Goal: Task Accomplishment & Management: Use online tool/utility

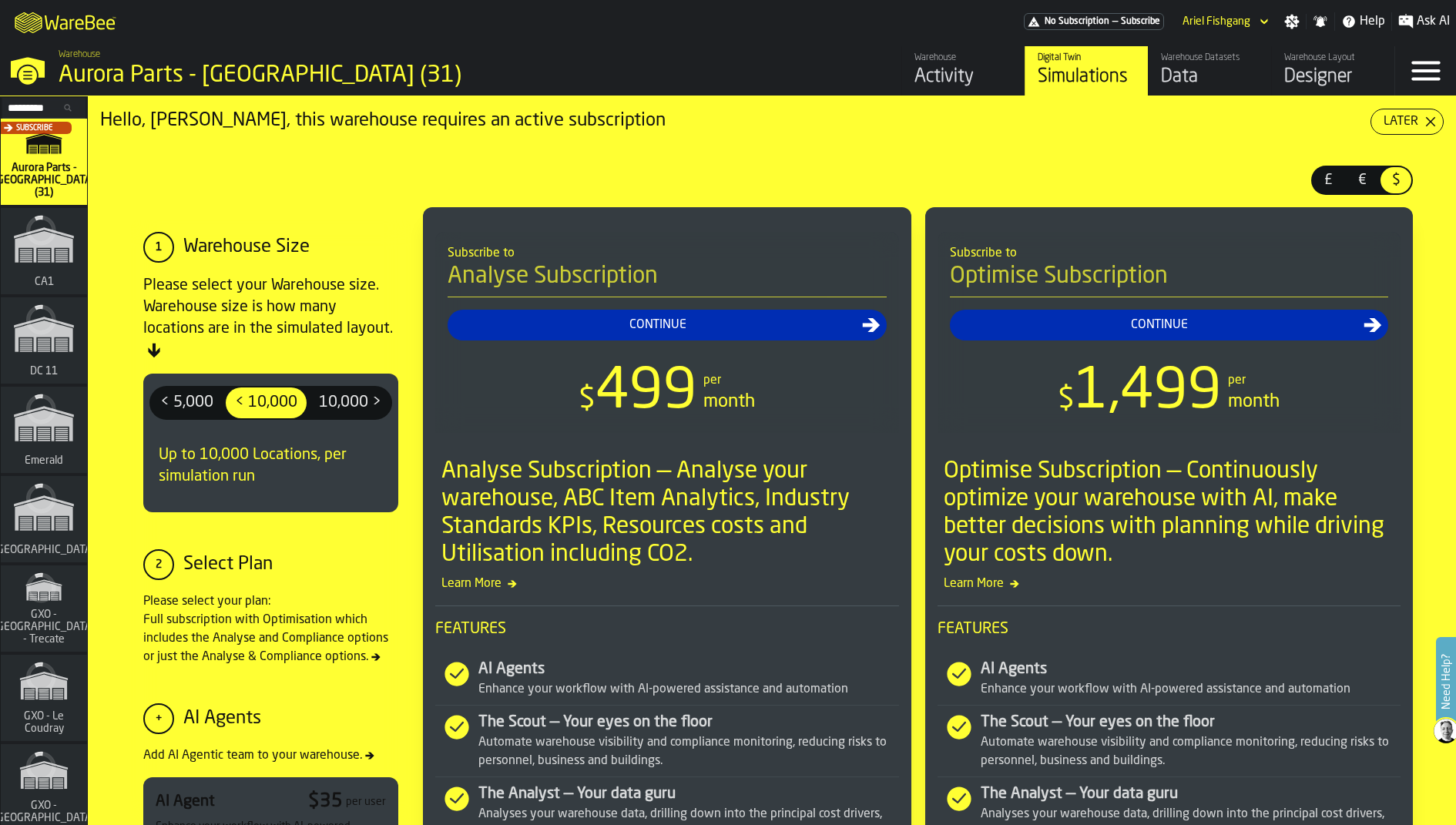
click at [1182, 82] on div "Data" at bounding box center [1210, 78] width 98 height 25
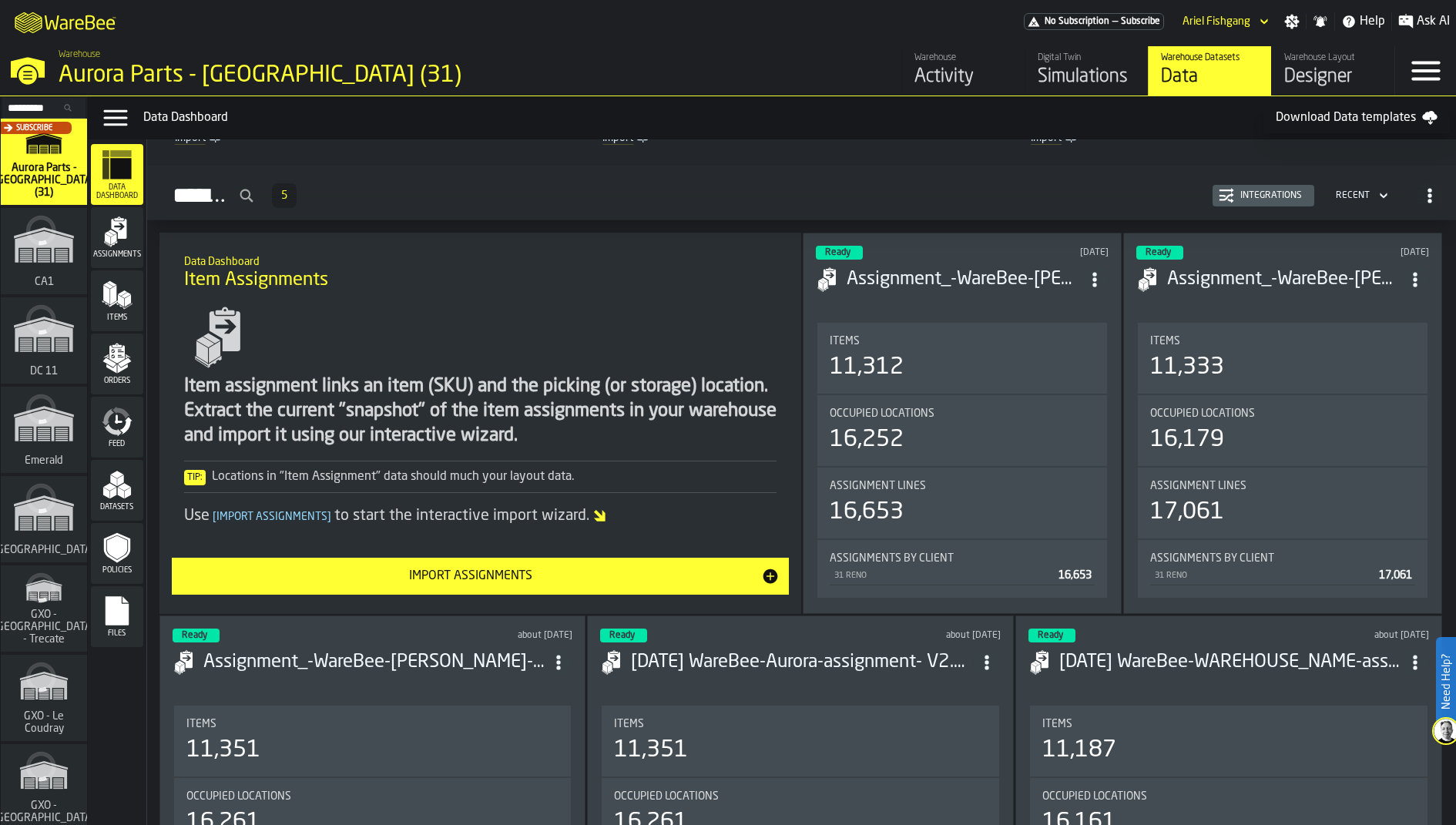
scroll to position [11, 0]
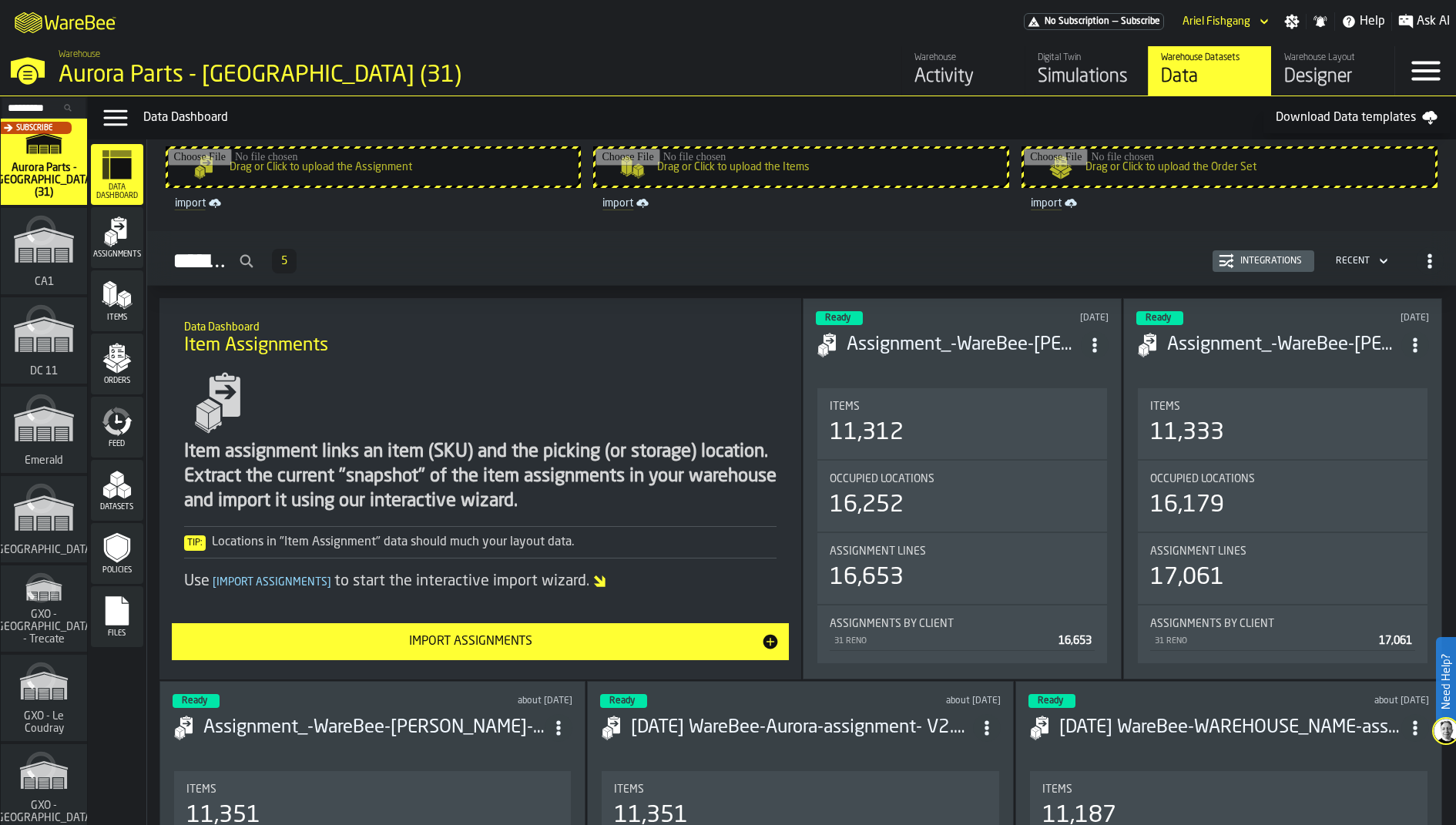
click at [996, 374] on div "Ready 1 day ago Assignment_-WareBee-Aurora Reno-assignment- 09162025.csv-2025-0…" at bounding box center [961, 489] width 319 height 382
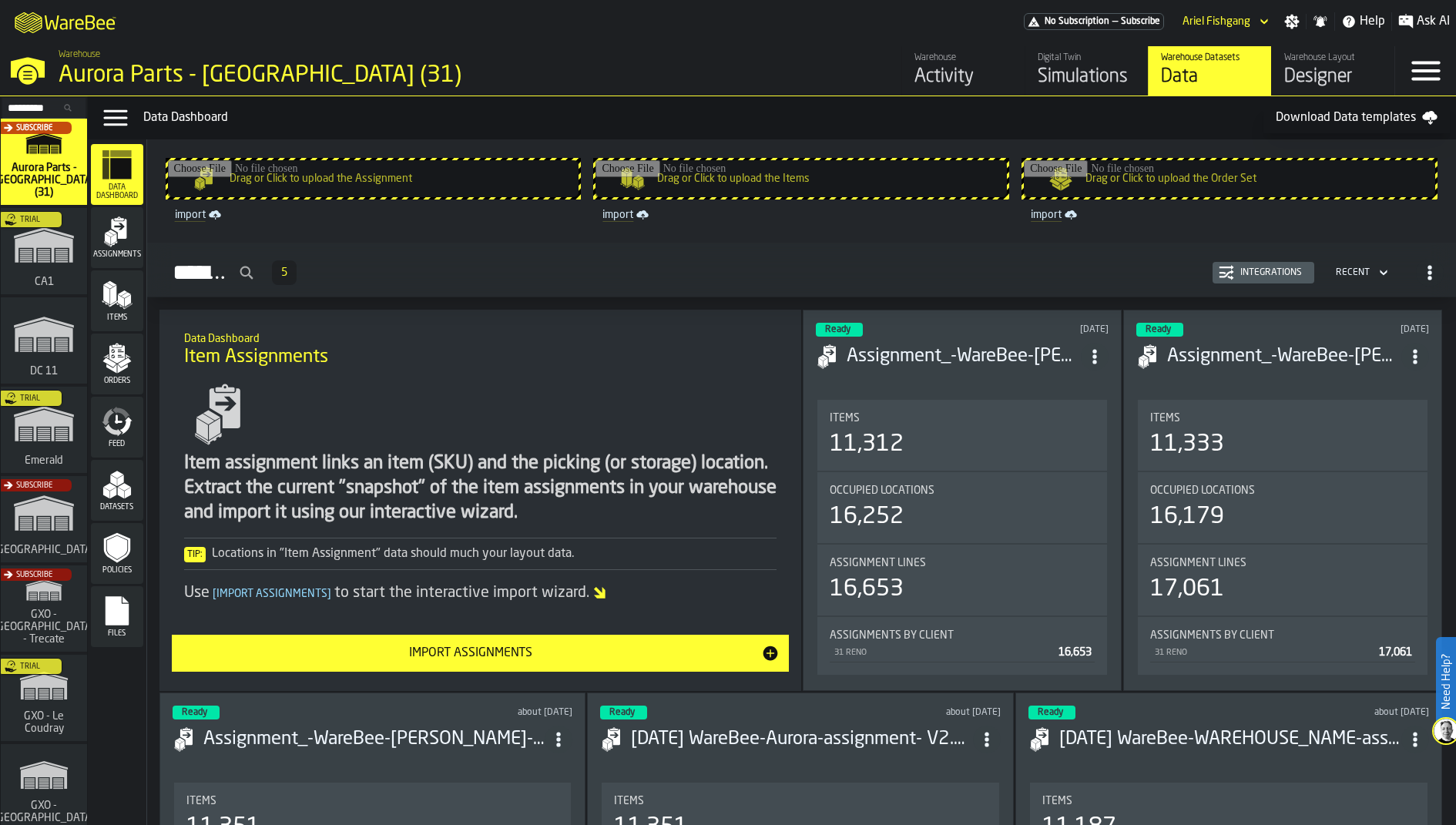
click at [1276, 274] on div "Integrations" at bounding box center [1270, 272] width 74 height 11
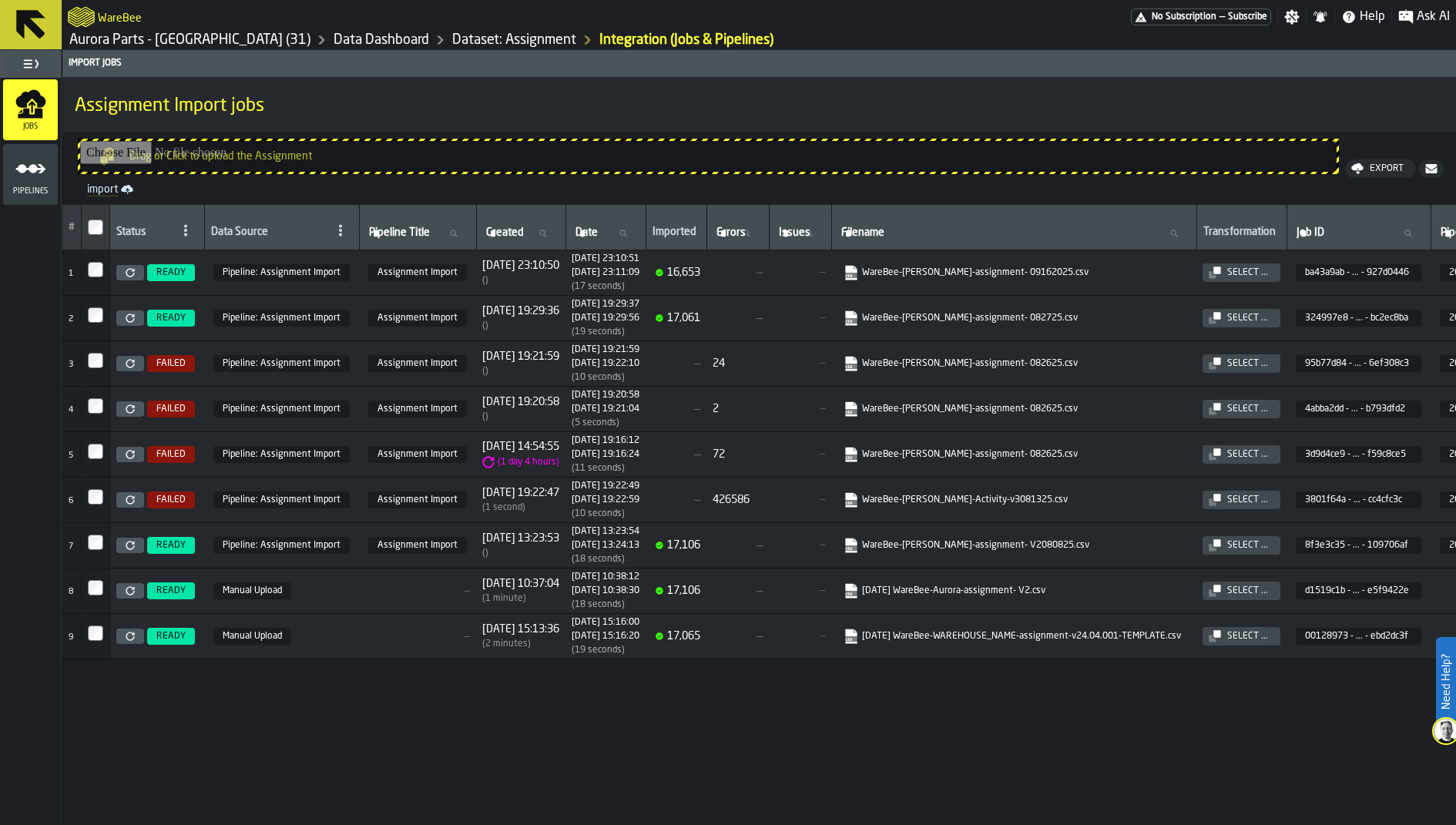
click at [167, 275] on span "READY" at bounding box center [170, 272] width 30 height 11
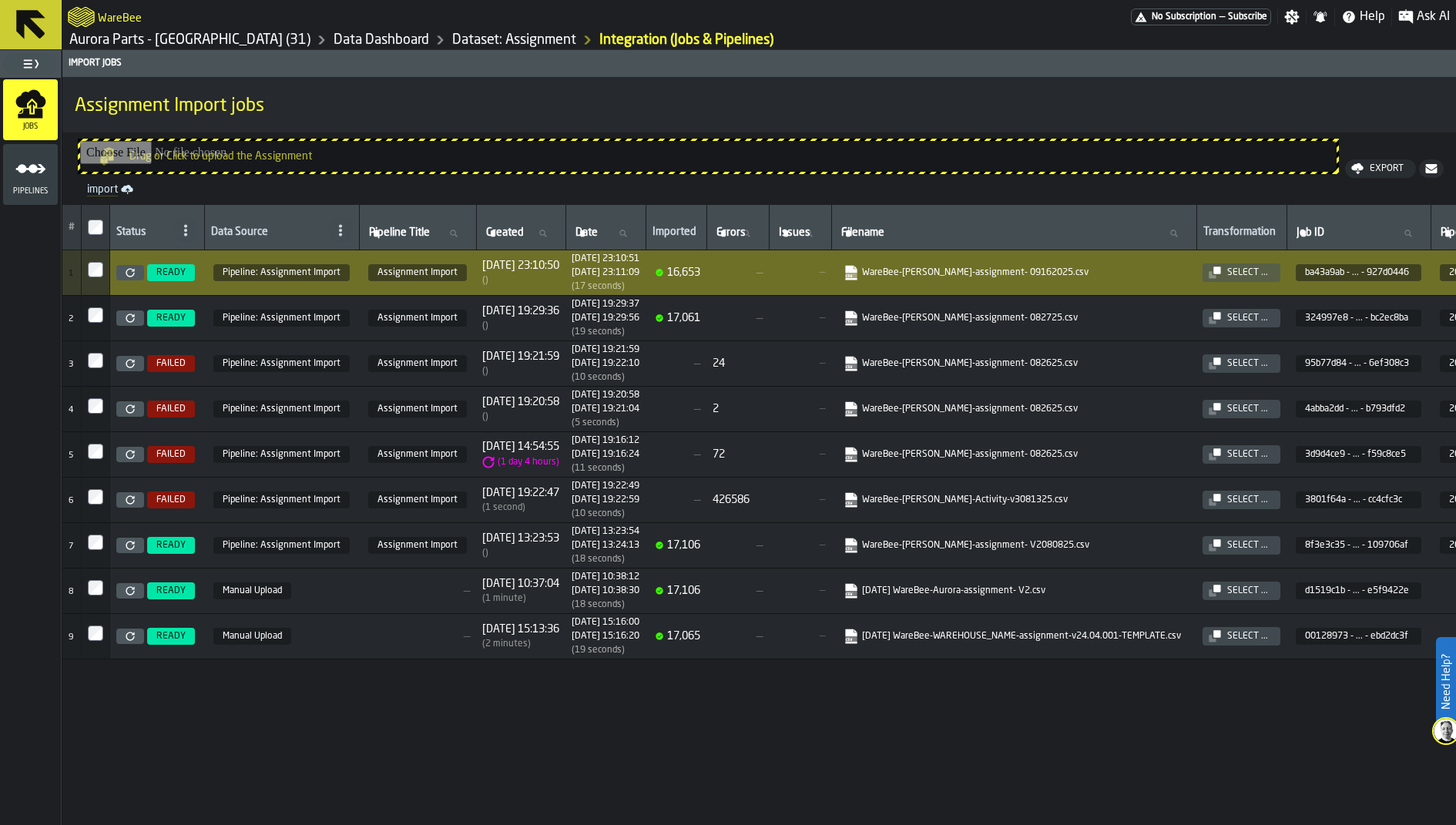
click at [144, 39] on link "Aurora Parts - [GEOGRAPHIC_DATA] (31)" at bounding box center [189, 40] width 241 height 17
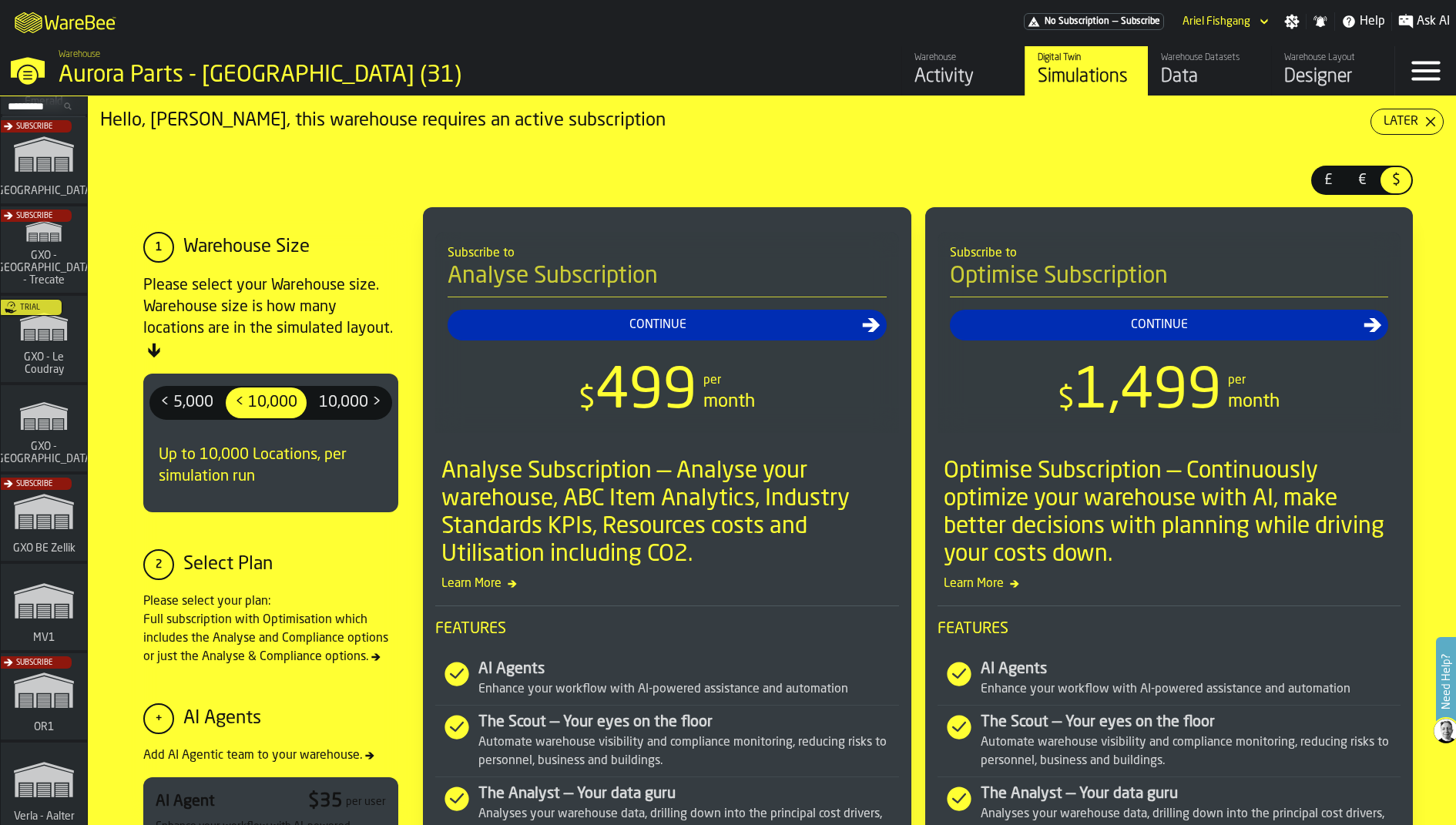
scroll to position [387, 0]
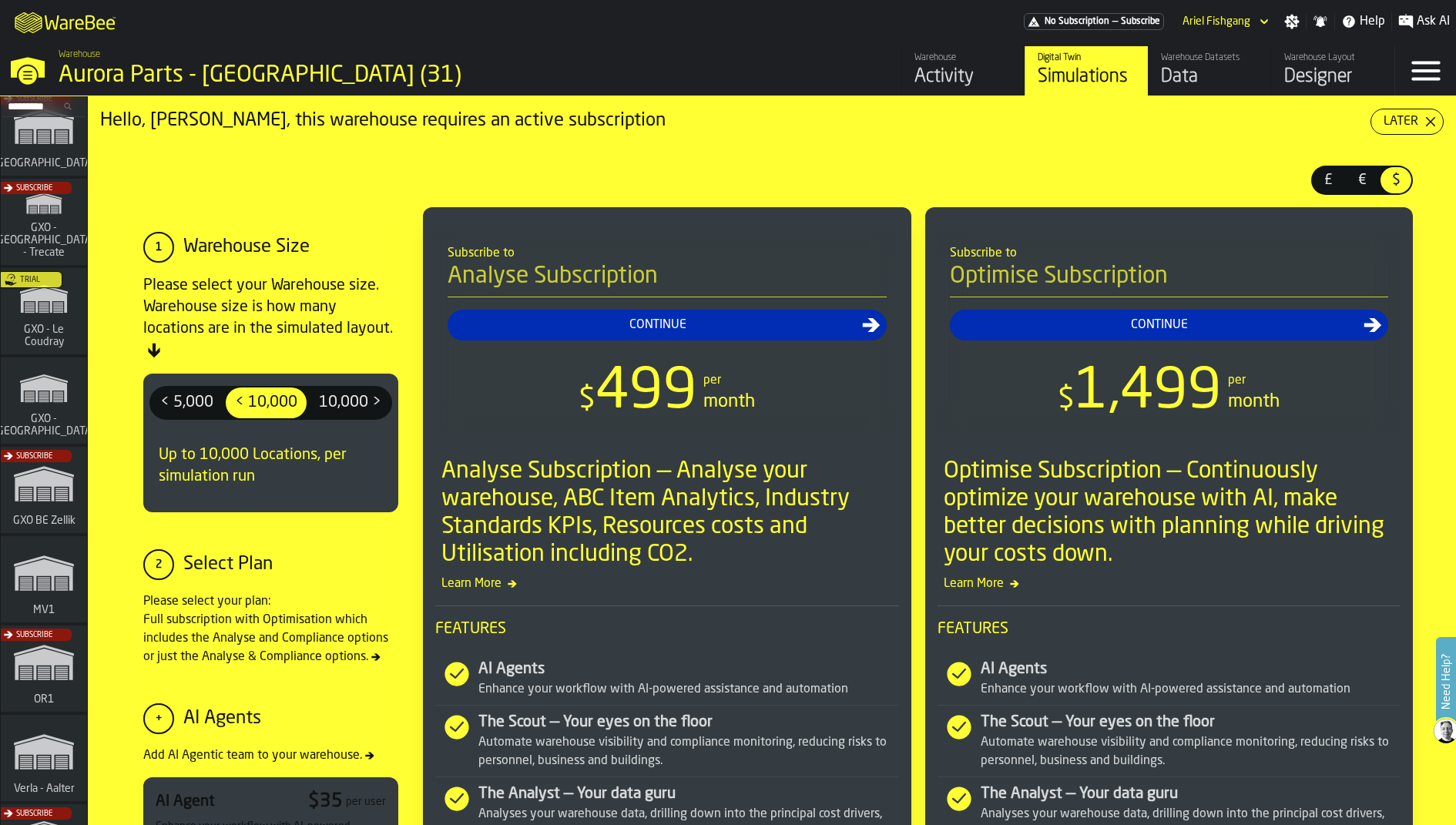
click at [65, 475] on div "Subscribe" at bounding box center [41, 494] width 86 height 89
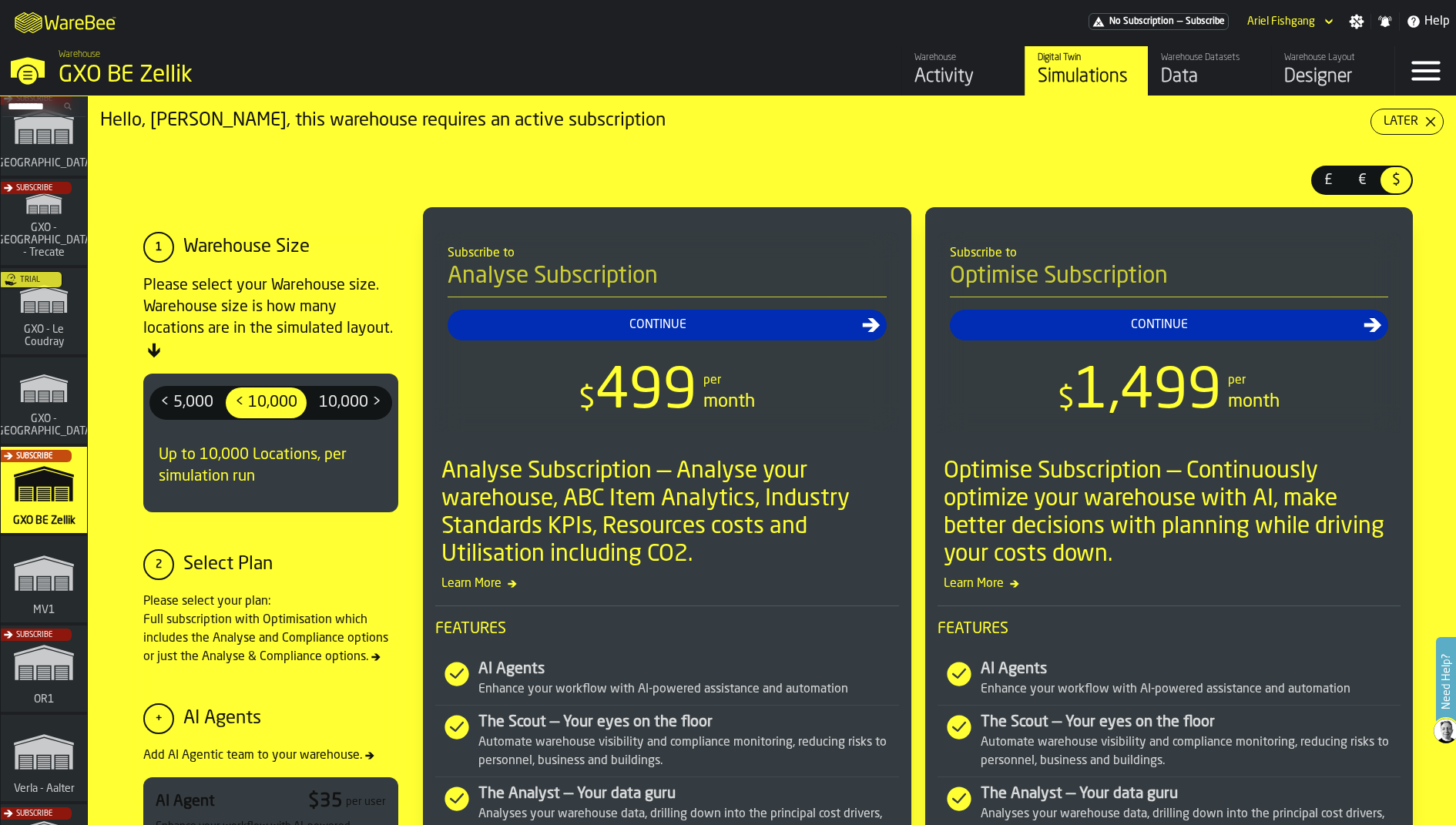
click at [1355, 47] on link "Warehouse Layout Designer" at bounding box center [1333, 71] width 123 height 50
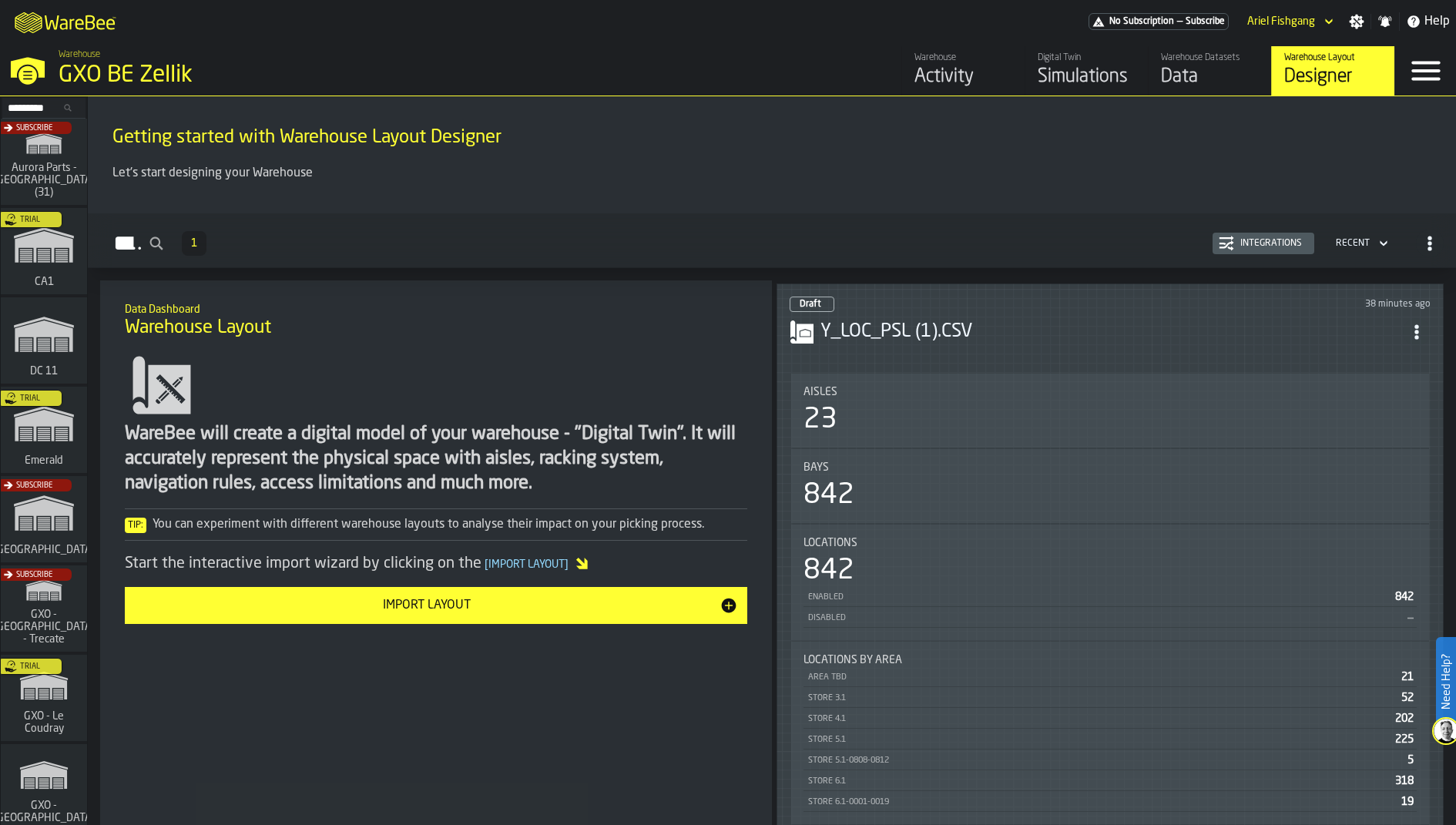
click at [1414, 309] on header "Draft 38 minutes ago Y_LOC_PSL (1).CSV" at bounding box center [1110, 327] width 641 height 61
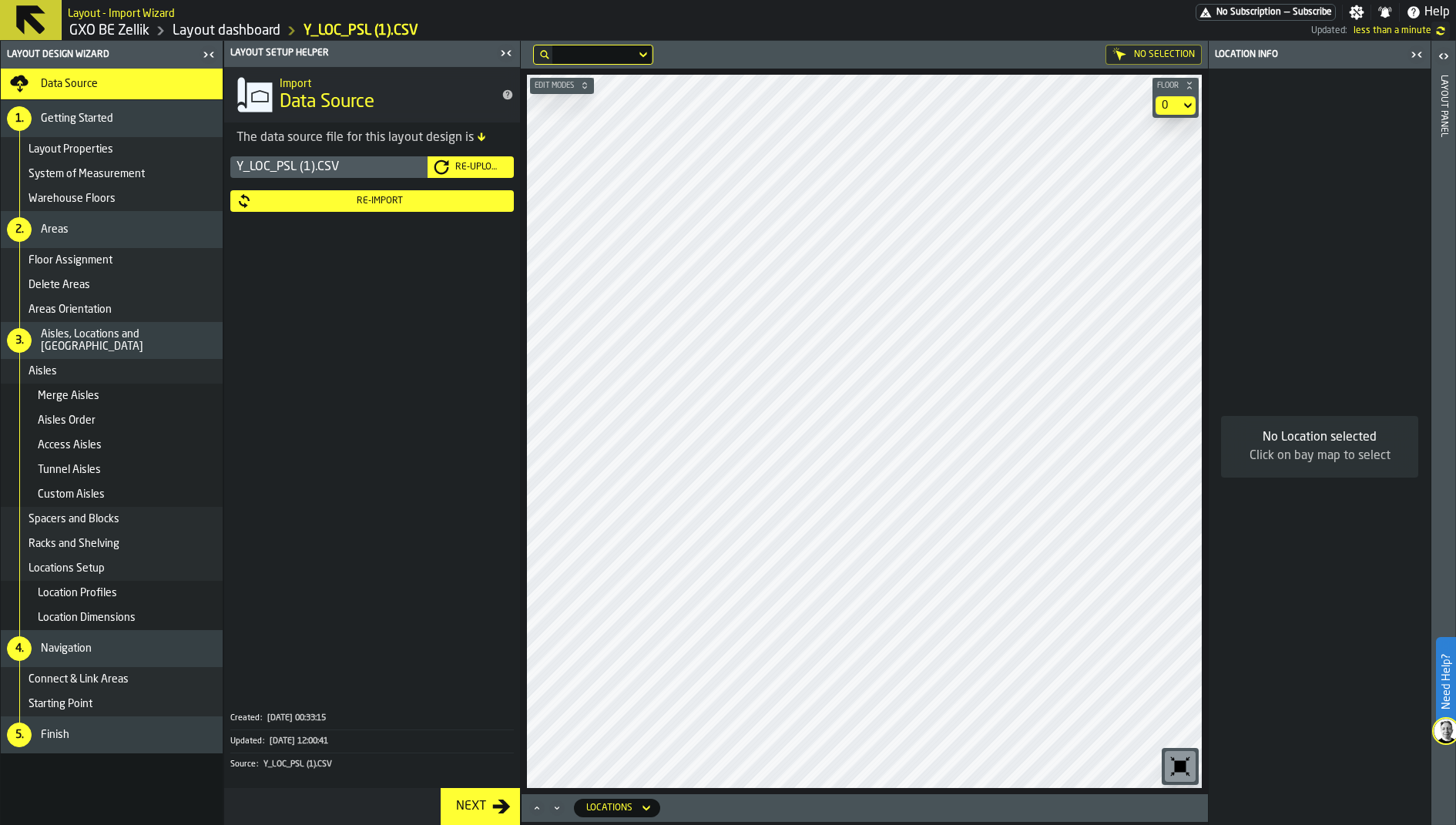
click at [497, 199] on div "Re-Import" at bounding box center [379, 201] width 255 height 11
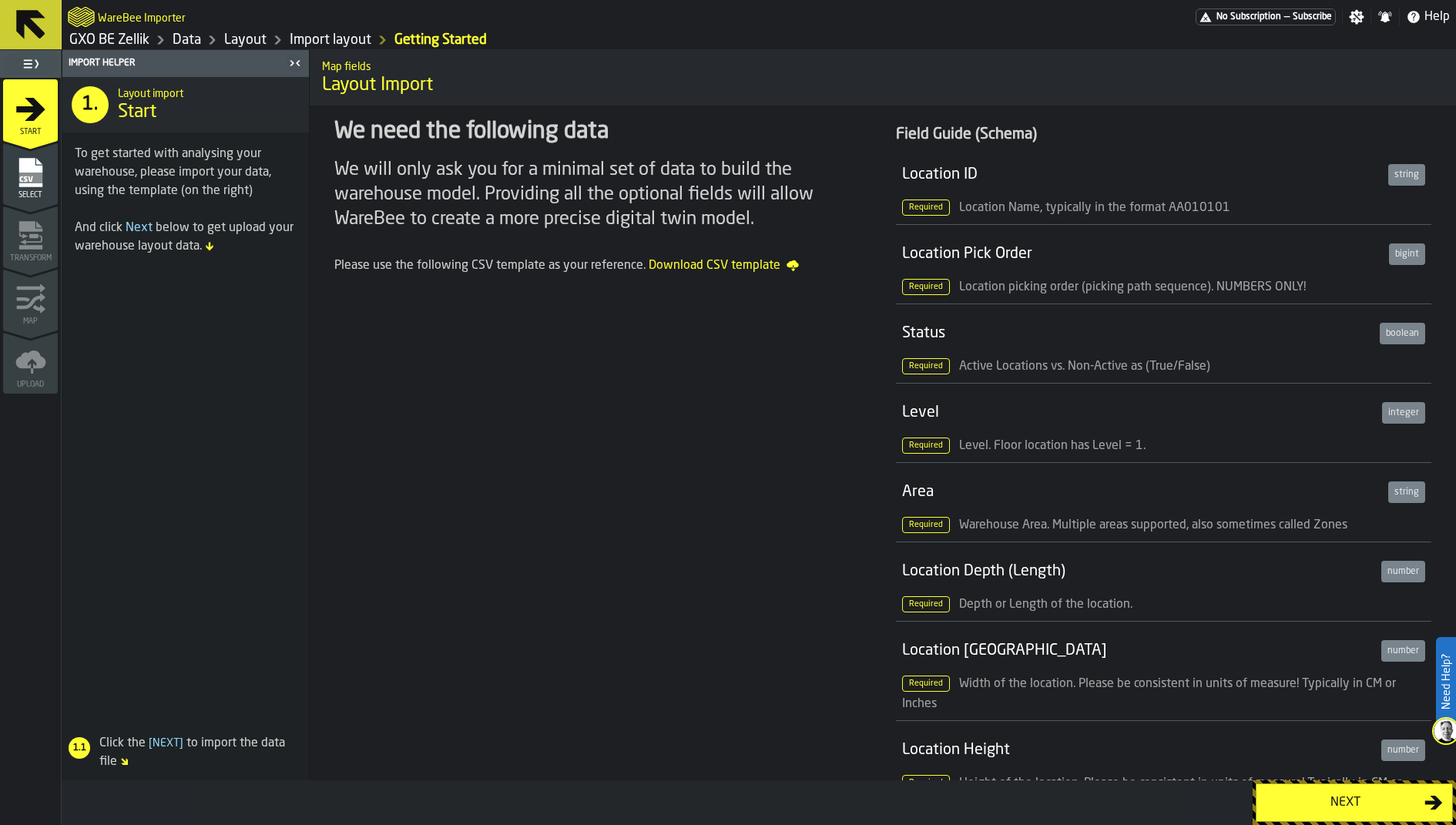
click at [42, 177] on icon "menu Select" at bounding box center [31, 172] width 31 height 31
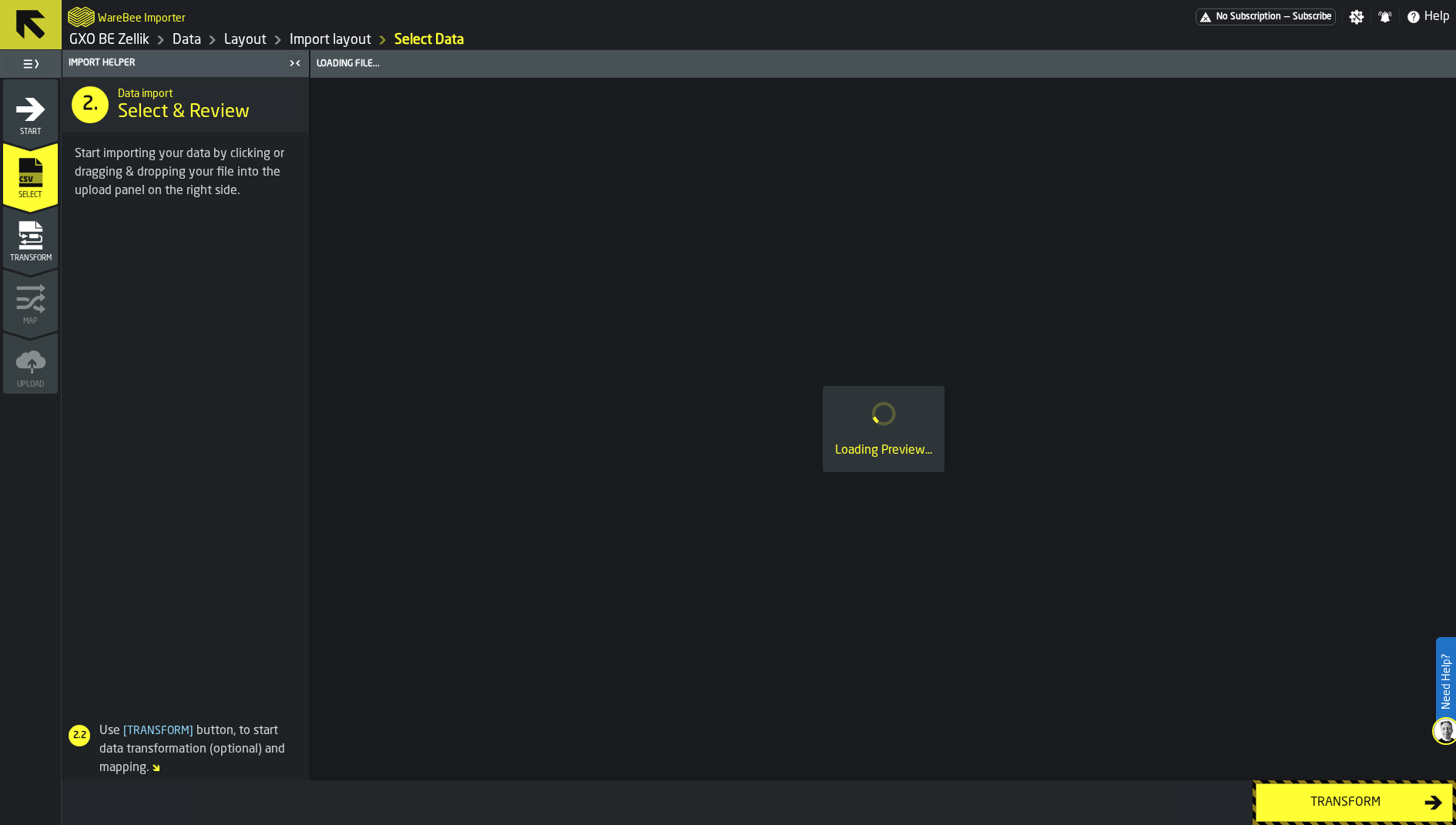
click at [31, 239] on icon "menu Transform" at bounding box center [31, 235] width 31 height 31
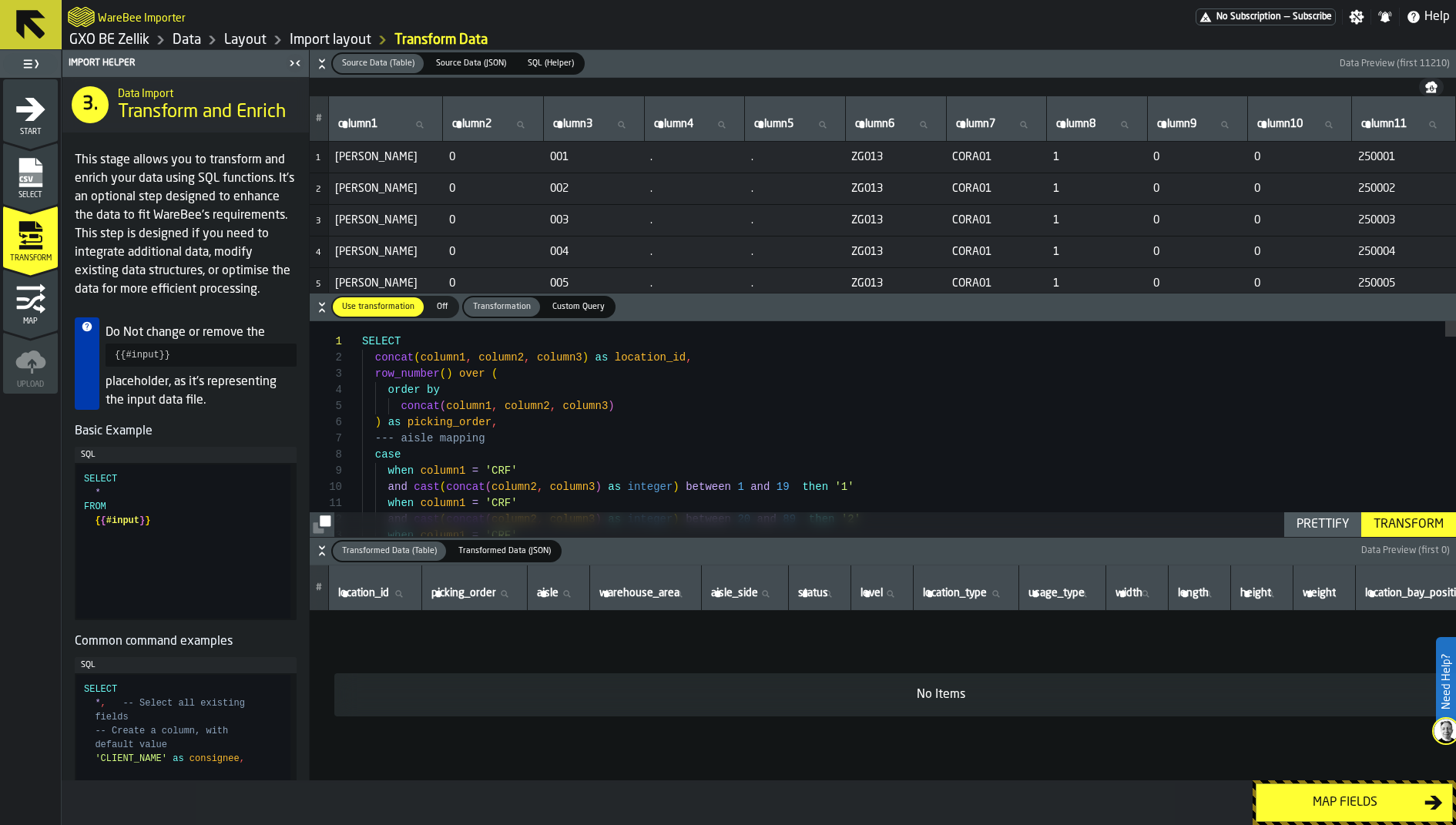
click at [930, 694] on div "No Items" at bounding box center [940, 695] width 1189 height 18
drag, startPoint x: 967, startPoint y: 693, endPoint x: 891, endPoint y: 693, distance: 76.0
click at [891, 693] on div "No Items" at bounding box center [940, 695] width 1189 height 18
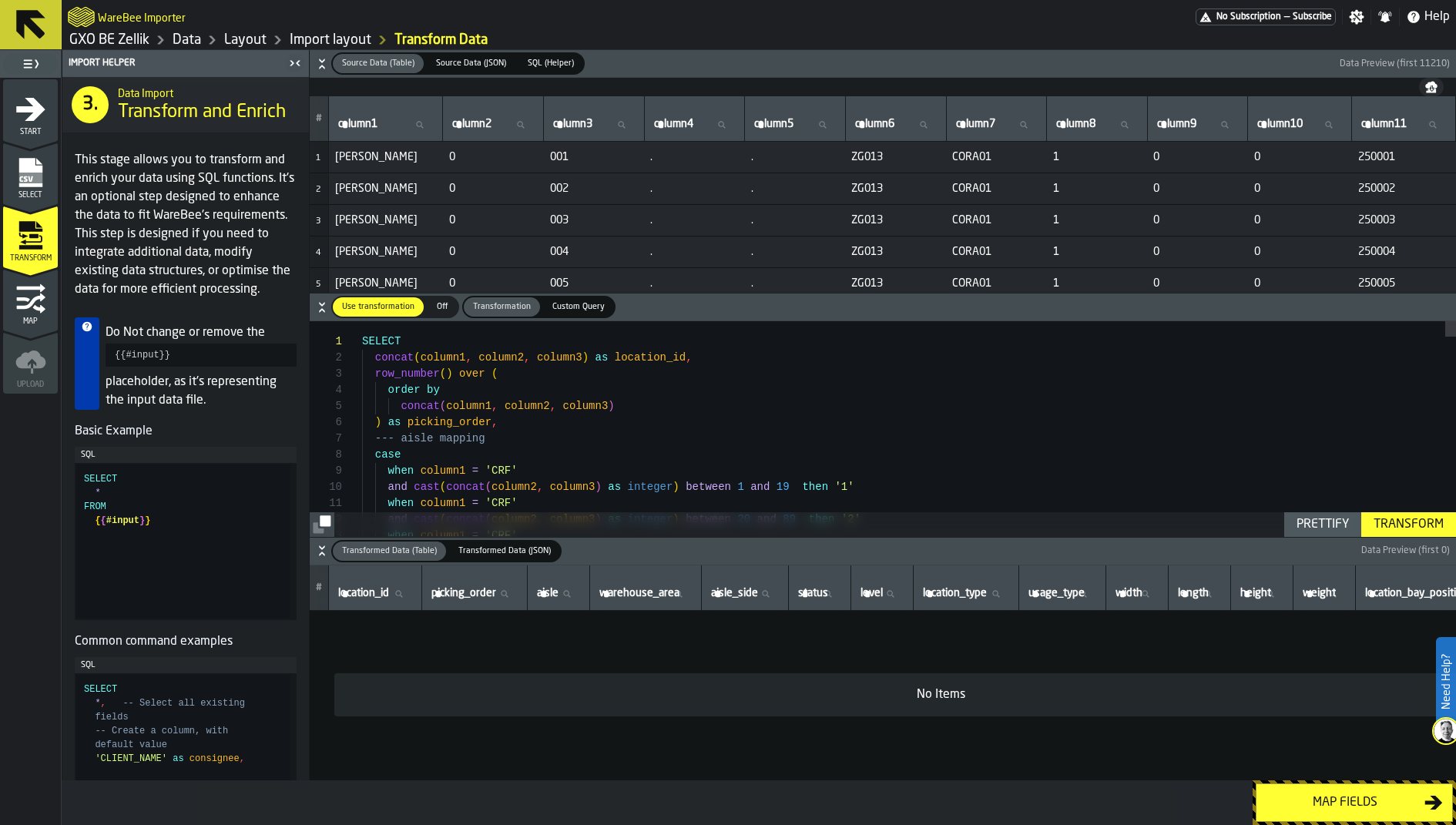
drag, startPoint x: 907, startPoint y: 693, endPoint x: 1046, endPoint y: 691, distance: 139.0
click at [1046, 691] on div "No Items" at bounding box center [940, 695] width 1189 height 18
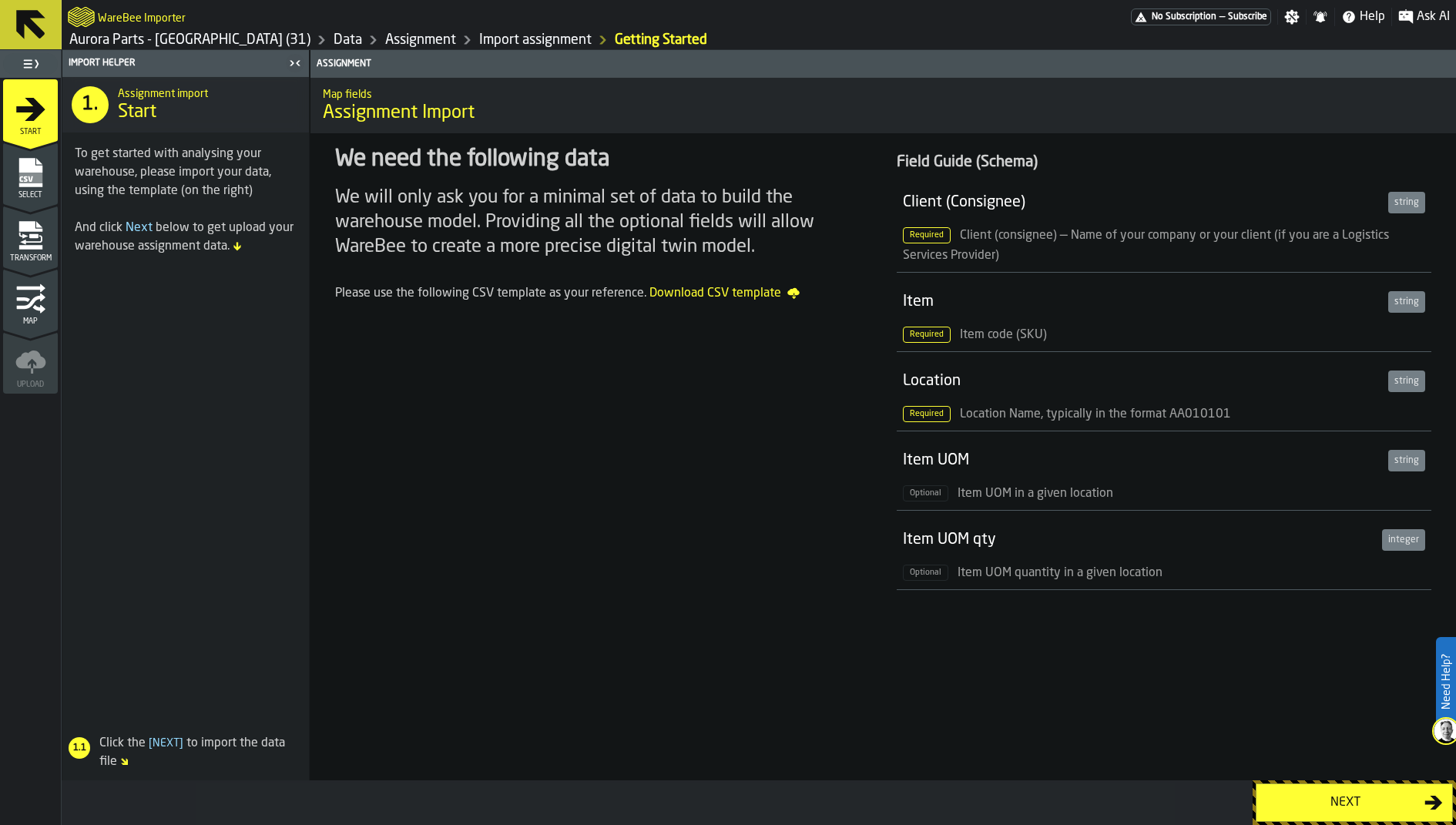
click at [30, 192] on span "Select" at bounding box center [30, 195] width 55 height 9
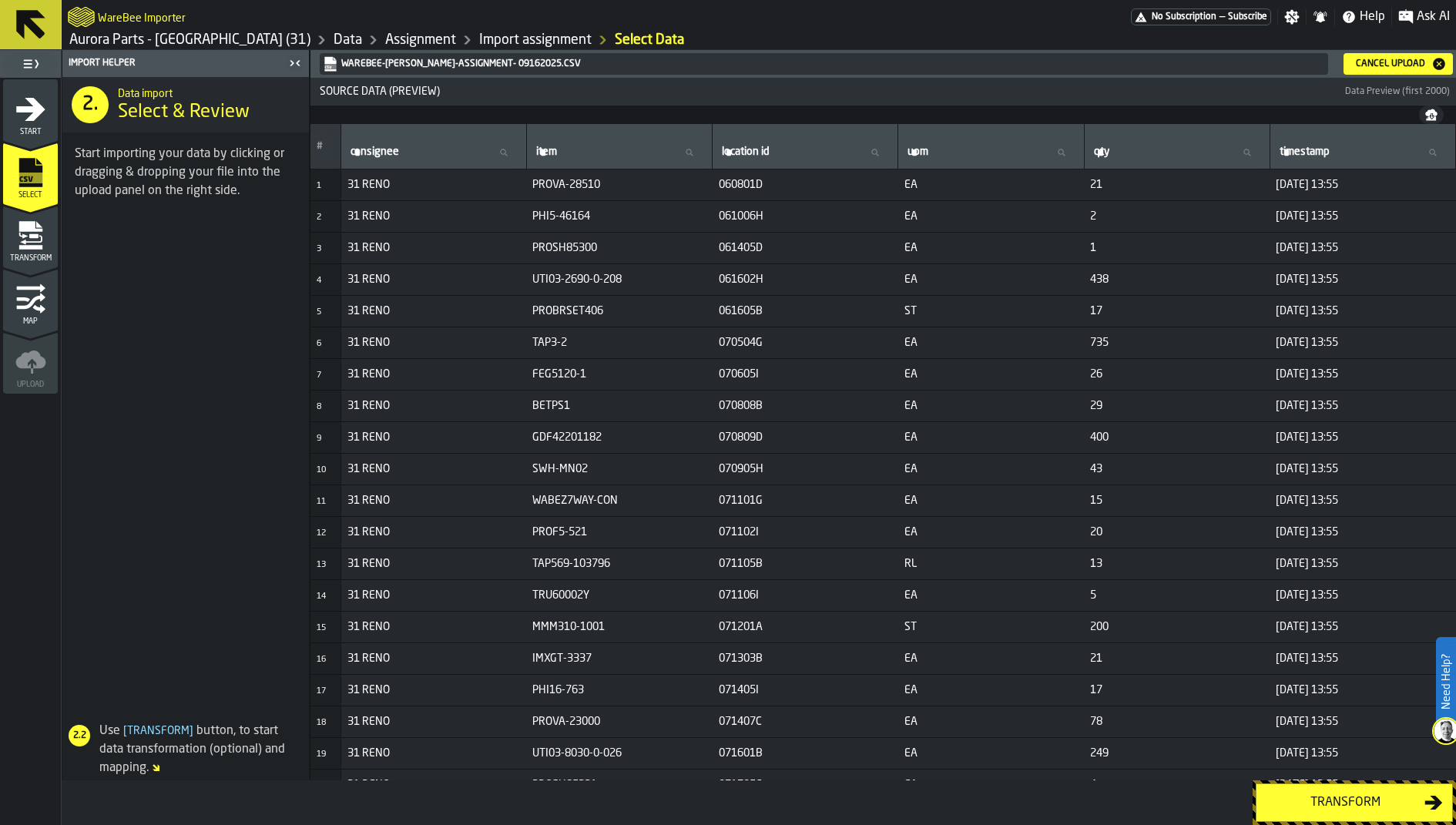
click at [41, 258] on span "Transform" at bounding box center [30, 258] width 55 height 9
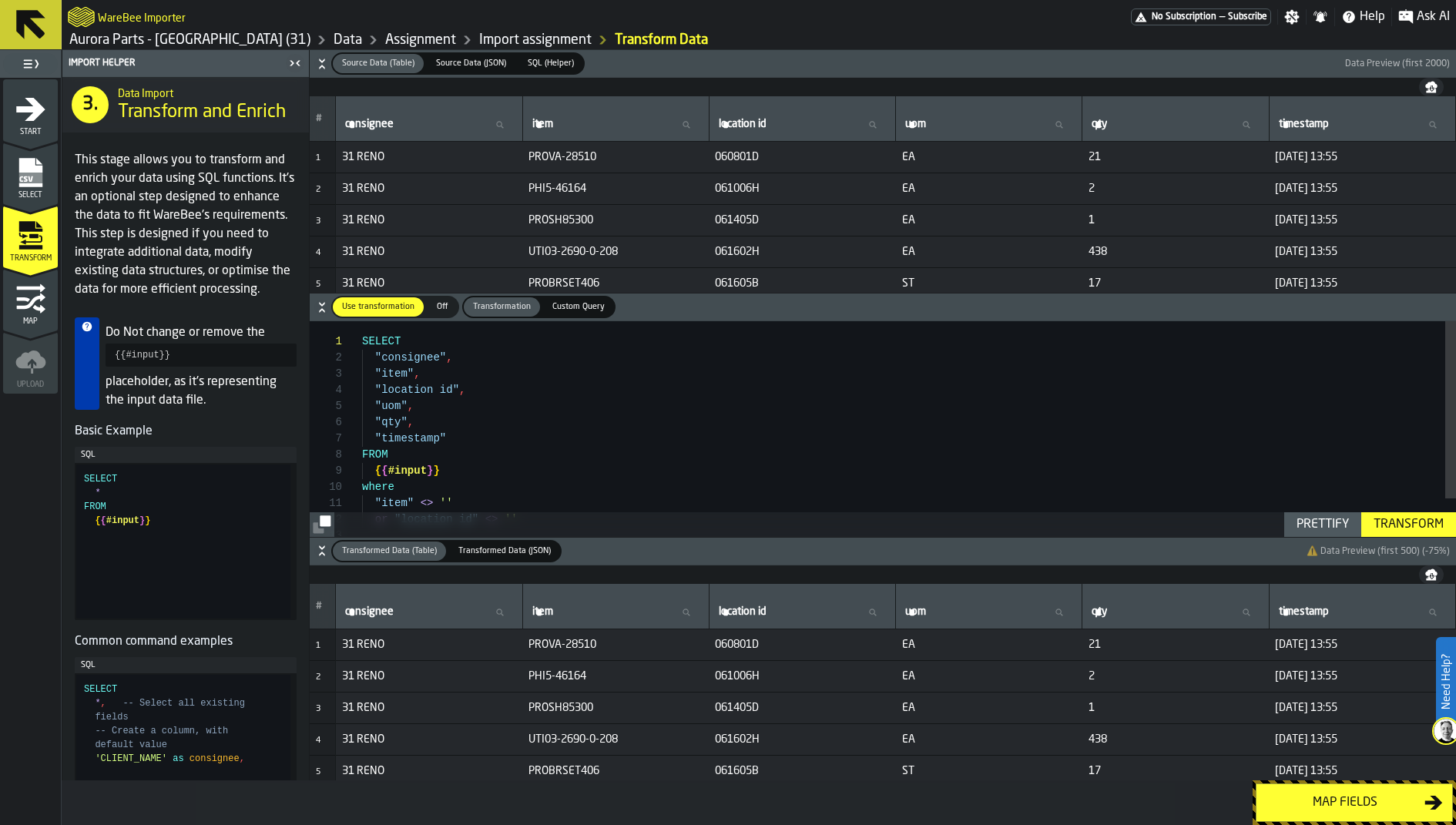
click at [33, 300] on icon "menu Map" at bounding box center [31, 301] width 29 height 16
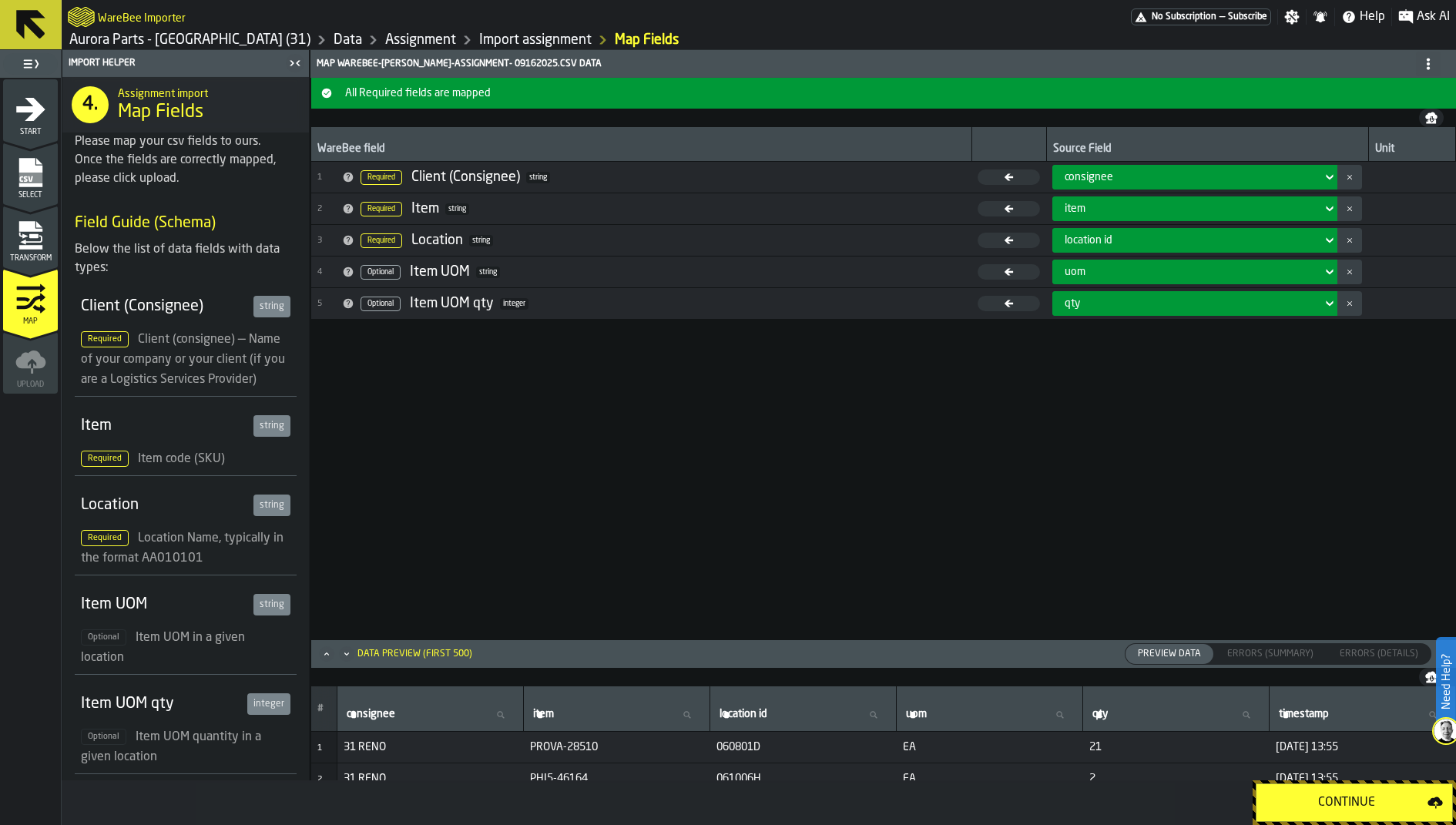
click at [33, 234] on icon "menu Transform" at bounding box center [34, 235] width 10 height 5
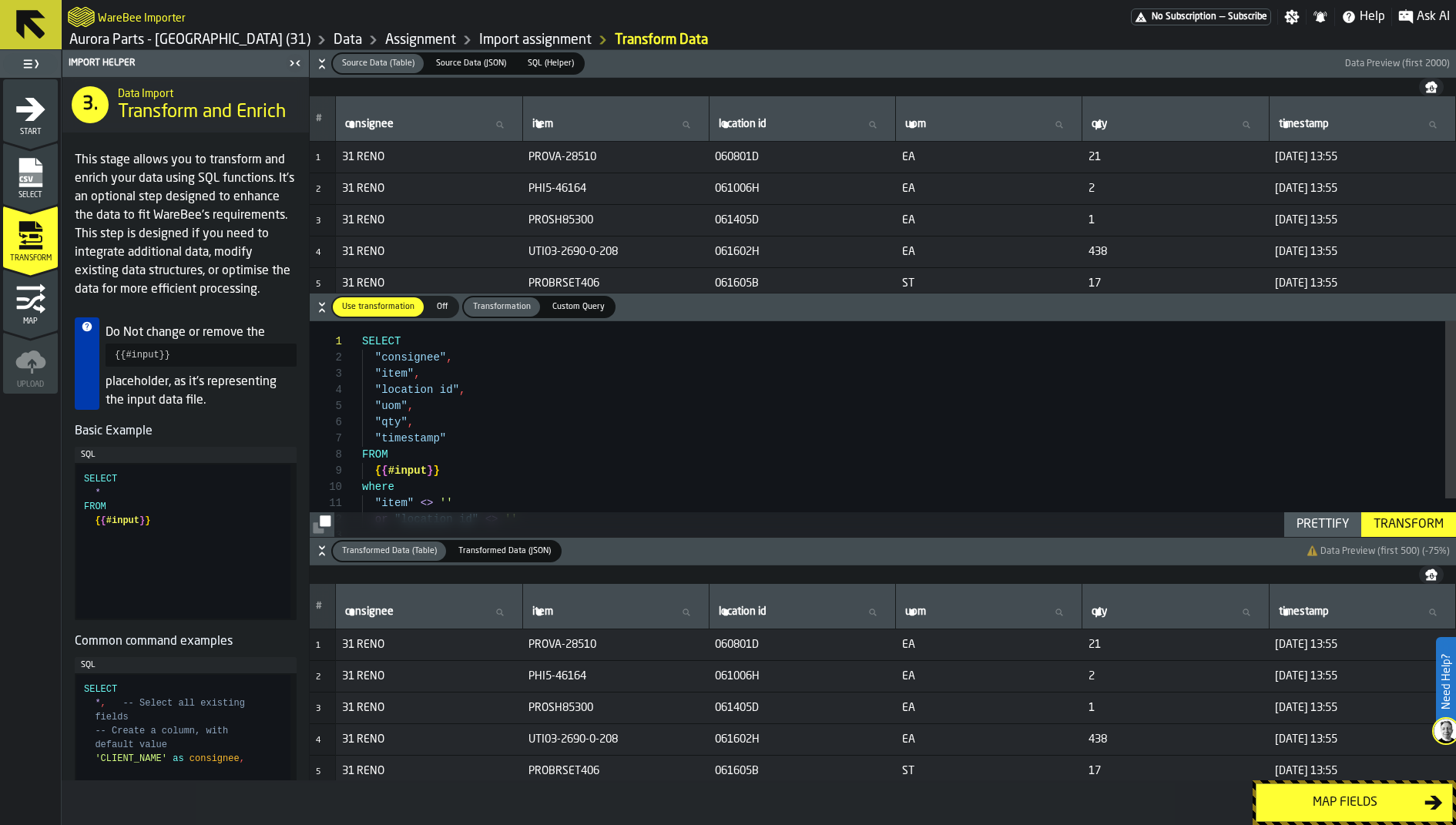
click at [1403, 532] on div "Transform" at bounding box center [1408, 524] width 82 height 18
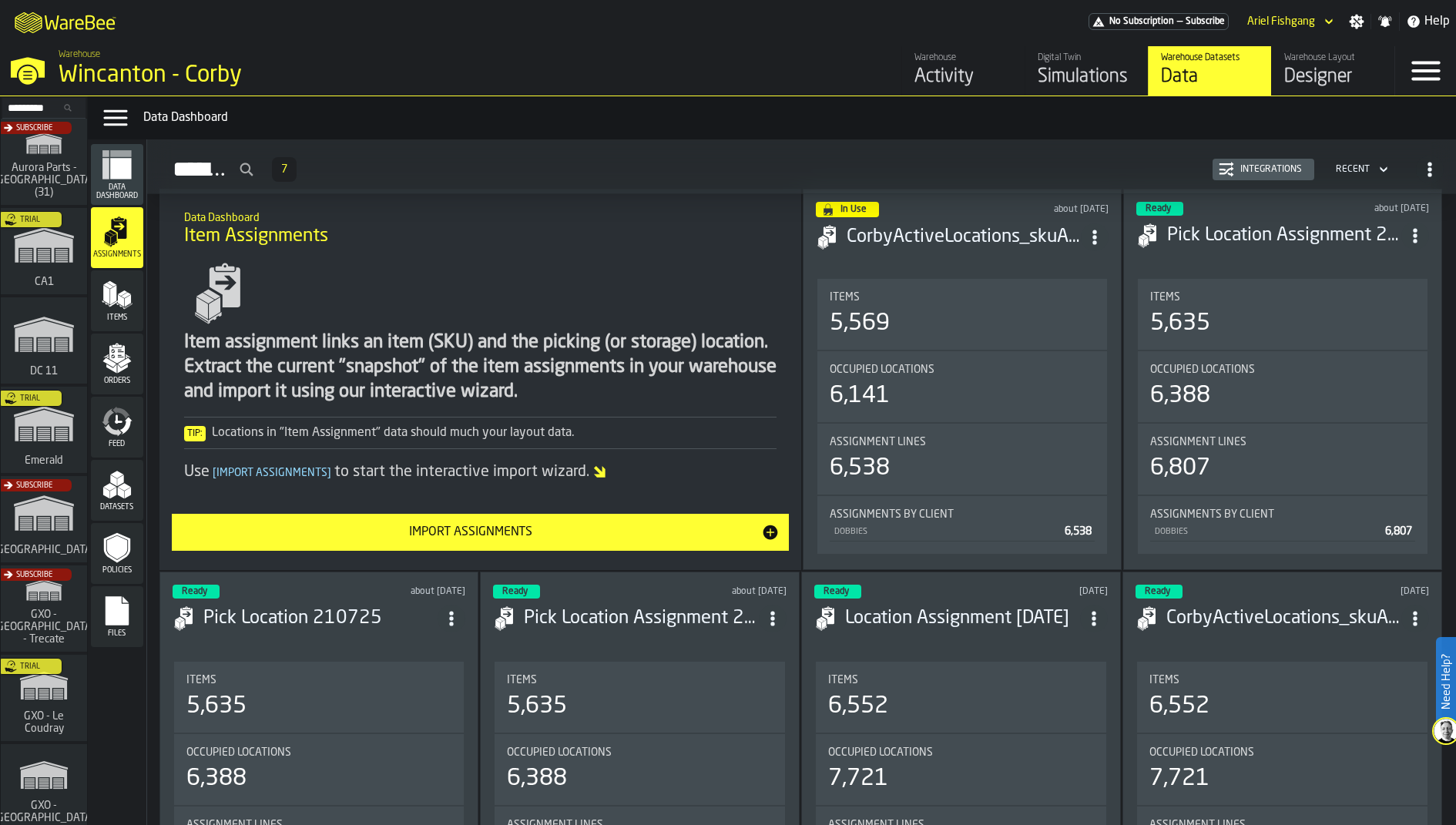
scroll to position [91, 0]
